Goal: Task Accomplishment & Management: Manage account settings

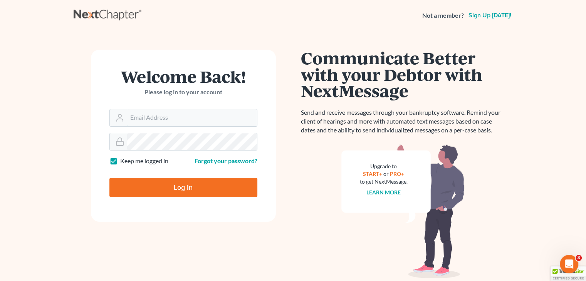
type input "david@Dlawbk.com"
click at [171, 183] on input "Log In" at bounding box center [183, 187] width 148 height 19
type input "Thinking..."
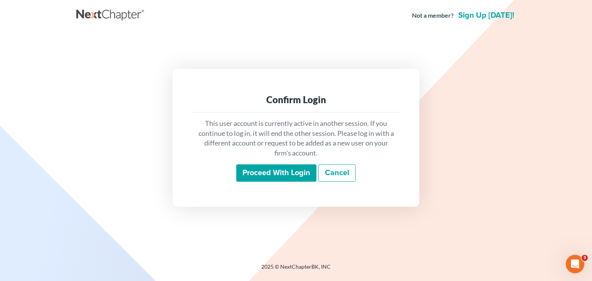
click at [257, 182] on div "This user account is currently active in another session. If you continue to lo…" at bounding box center [296, 150] width 210 height 76
click at [257, 180] on input "Proceed with login" at bounding box center [276, 173] width 80 height 18
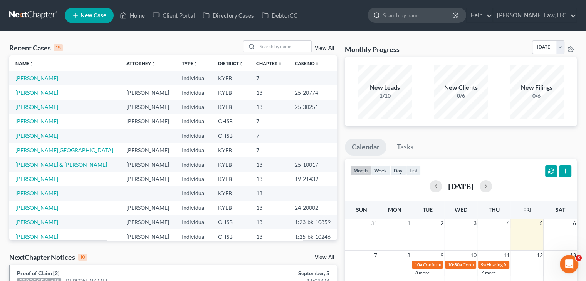
click at [400, 11] on input "search" at bounding box center [418, 15] width 70 height 14
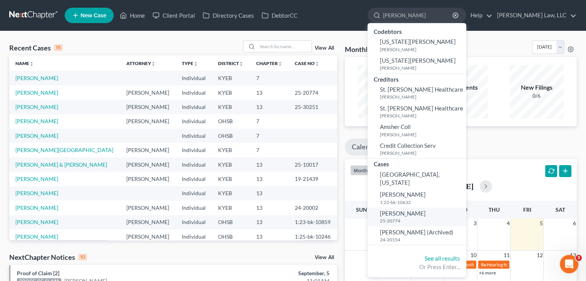
type input "[PERSON_NAME]"
click at [399, 218] on small "25-20774" at bounding box center [422, 221] width 84 height 7
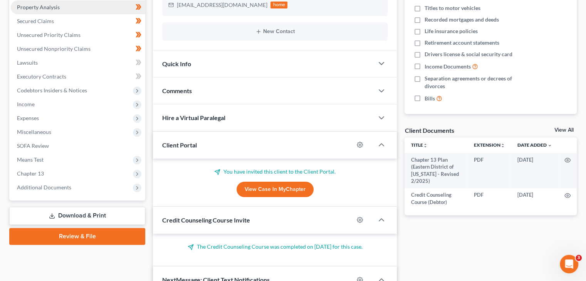
scroll to position [173, 0]
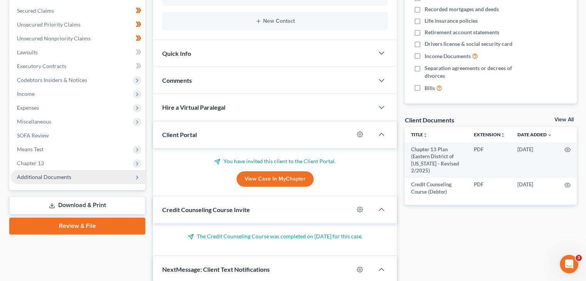
click at [66, 172] on span "Additional Documents" at bounding box center [78, 177] width 134 height 14
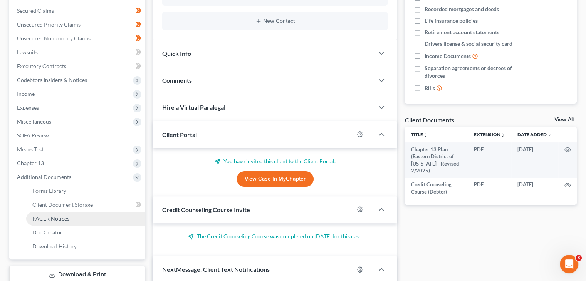
click at [60, 218] on span "PACER Notices" at bounding box center [50, 218] width 37 height 7
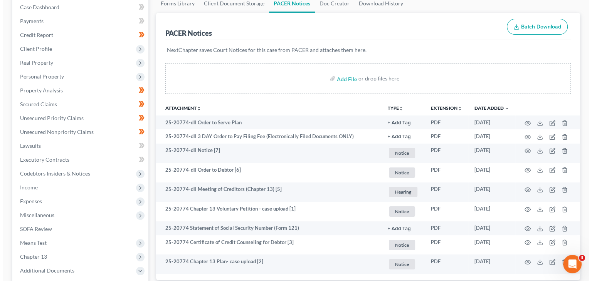
scroll to position [112, 0]
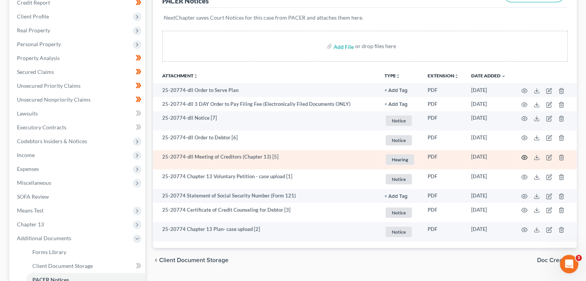
click at [522, 156] on icon "button" at bounding box center [524, 157] width 6 height 6
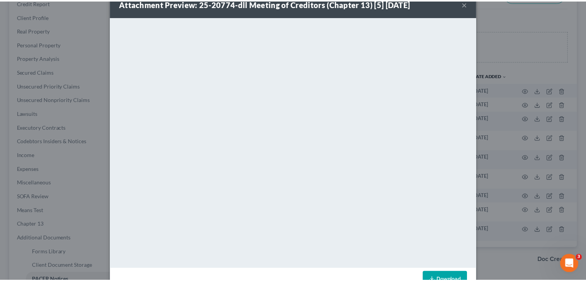
scroll to position [15, 0]
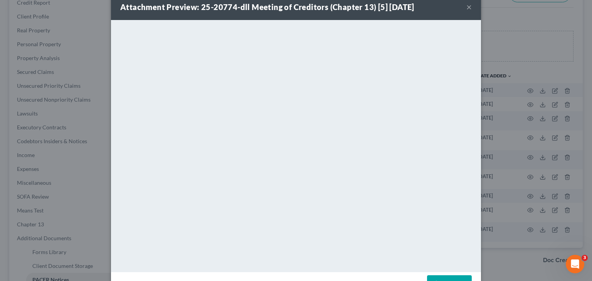
click at [466, 12] on button "×" at bounding box center [468, 6] width 5 height 9
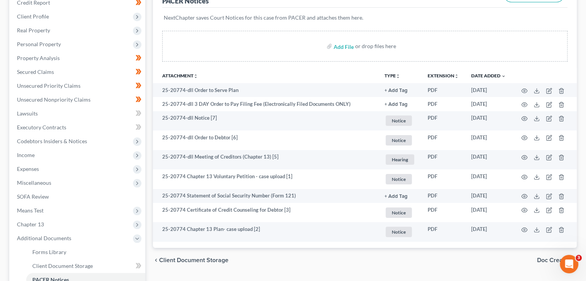
scroll to position [0, 0]
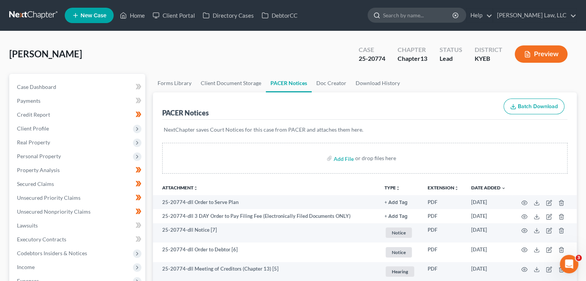
click at [400, 17] on input "search" at bounding box center [418, 15] width 70 height 14
click at [49, 87] on span "Case Dashboard" at bounding box center [36, 87] width 39 height 7
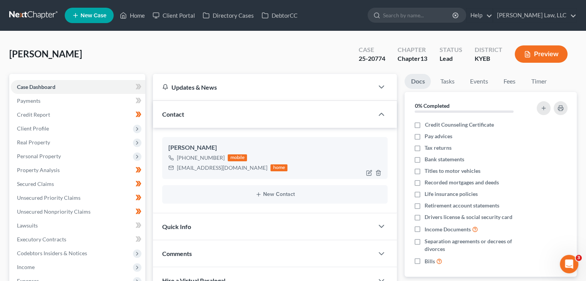
scroll to position [653, 0]
drag, startPoint x: 244, startPoint y: 170, endPoint x: 178, endPoint y: 170, distance: 66.2
click at [178, 170] on div "crazydriver5259@yahoo.com" at bounding box center [222, 168] width 91 height 8
drag, startPoint x: 178, startPoint y: 170, endPoint x: 244, endPoint y: 173, distance: 66.7
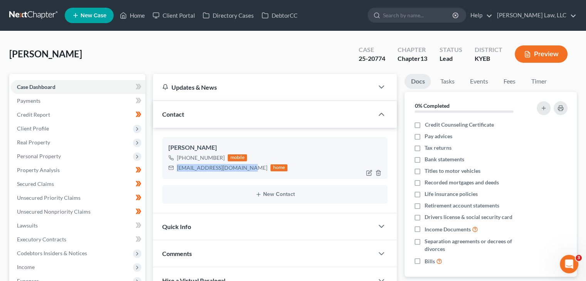
click at [244, 173] on div "Tyler Hensley +1 (859) 242-2683 mobile crazydriver5259@yahoo.com home" at bounding box center [274, 158] width 225 height 42
copy div "crazydriver5259@yahoo.com"
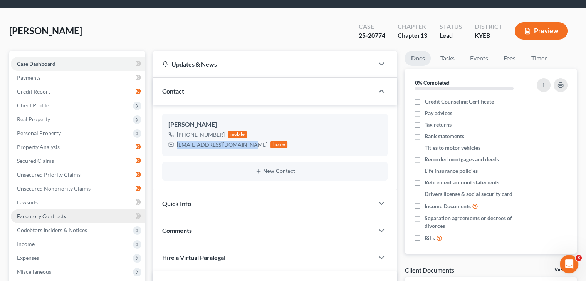
scroll to position [24, 0]
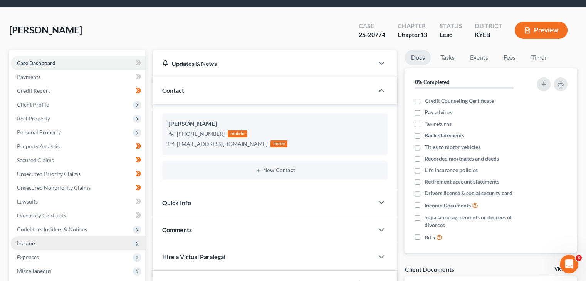
click at [32, 242] on span "Income" at bounding box center [26, 243] width 18 height 7
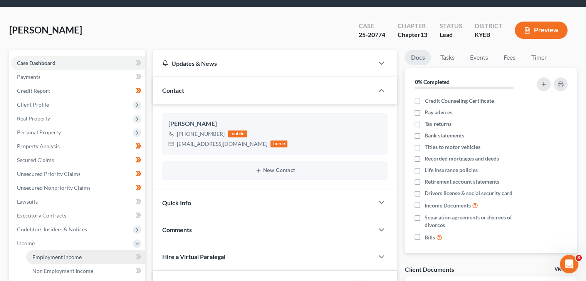
click at [51, 254] on span "Employment Income" at bounding box center [56, 257] width 49 height 7
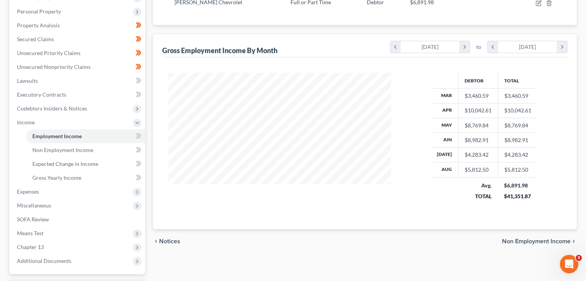
scroll to position [145, 0]
click at [73, 260] on span "Additional Documents" at bounding box center [78, 261] width 134 height 14
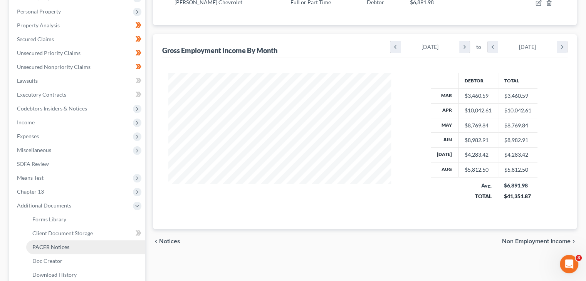
click at [52, 251] on link "PACER Notices" at bounding box center [85, 247] width 119 height 14
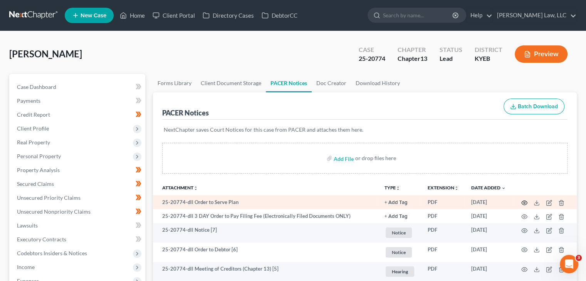
click at [525, 202] on icon "button" at bounding box center [524, 203] width 6 height 6
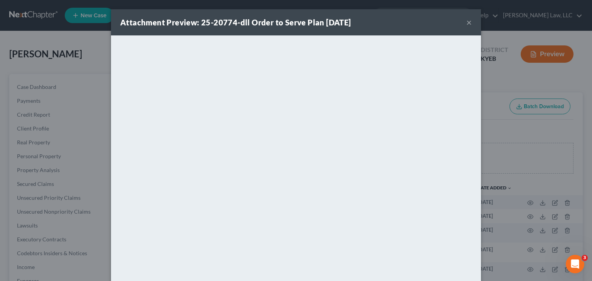
click at [466, 20] on button "×" at bounding box center [468, 22] width 5 height 9
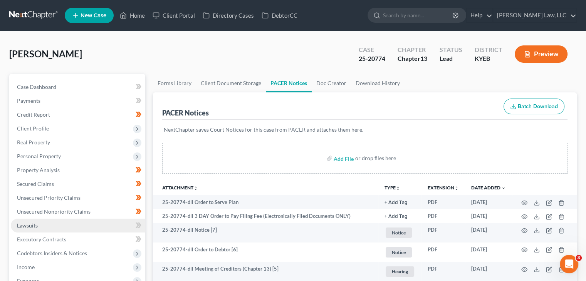
scroll to position [26, 0]
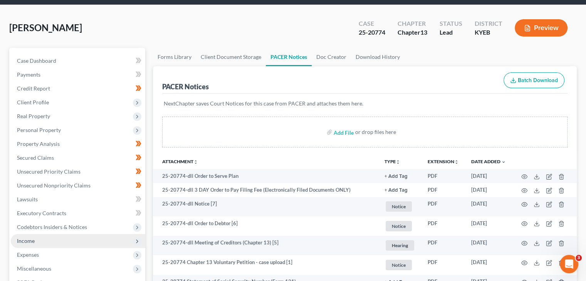
click at [37, 239] on span "Income" at bounding box center [78, 241] width 134 height 14
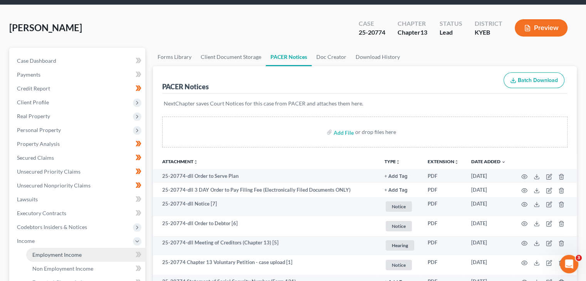
click at [59, 256] on span "Employment Income" at bounding box center [56, 254] width 49 height 7
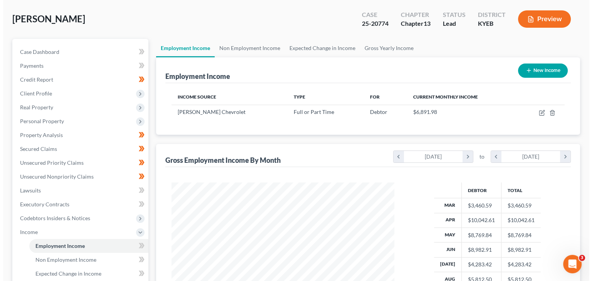
scroll to position [62, 0]
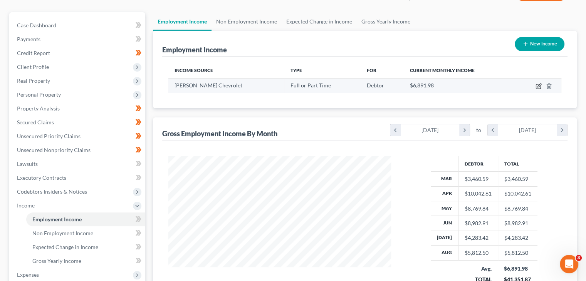
click at [539, 87] on icon "button" at bounding box center [538, 86] width 6 height 6
select select "0"
select select "3"
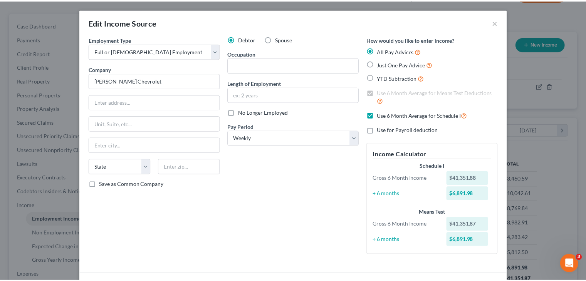
scroll to position [0, 0]
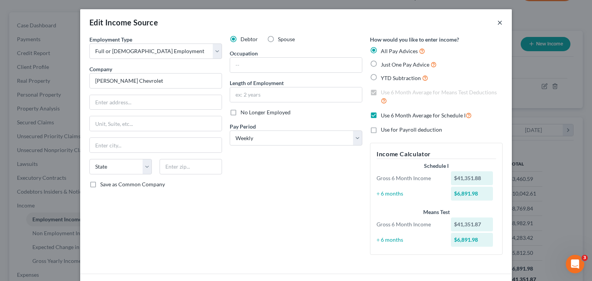
click at [497, 23] on button "×" at bounding box center [499, 22] width 5 height 9
